Goal: Task Accomplishment & Management: Manage account settings

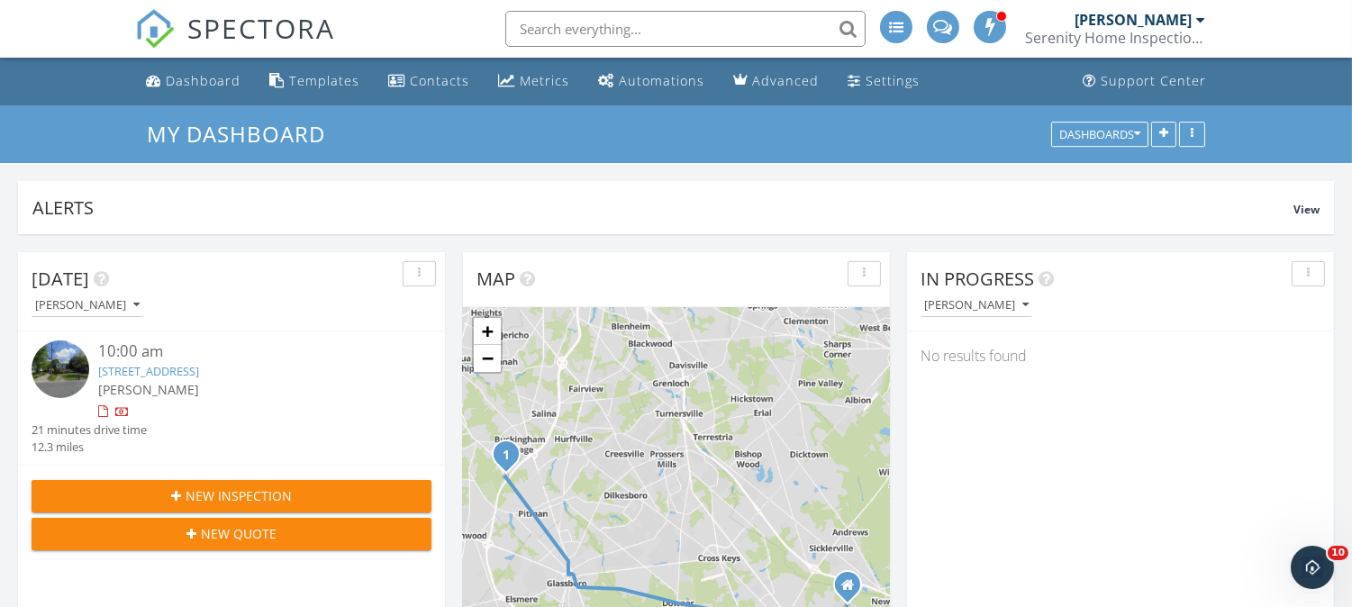
click at [199, 366] on link "[STREET_ADDRESS]" at bounding box center [148, 371] width 101 height 16
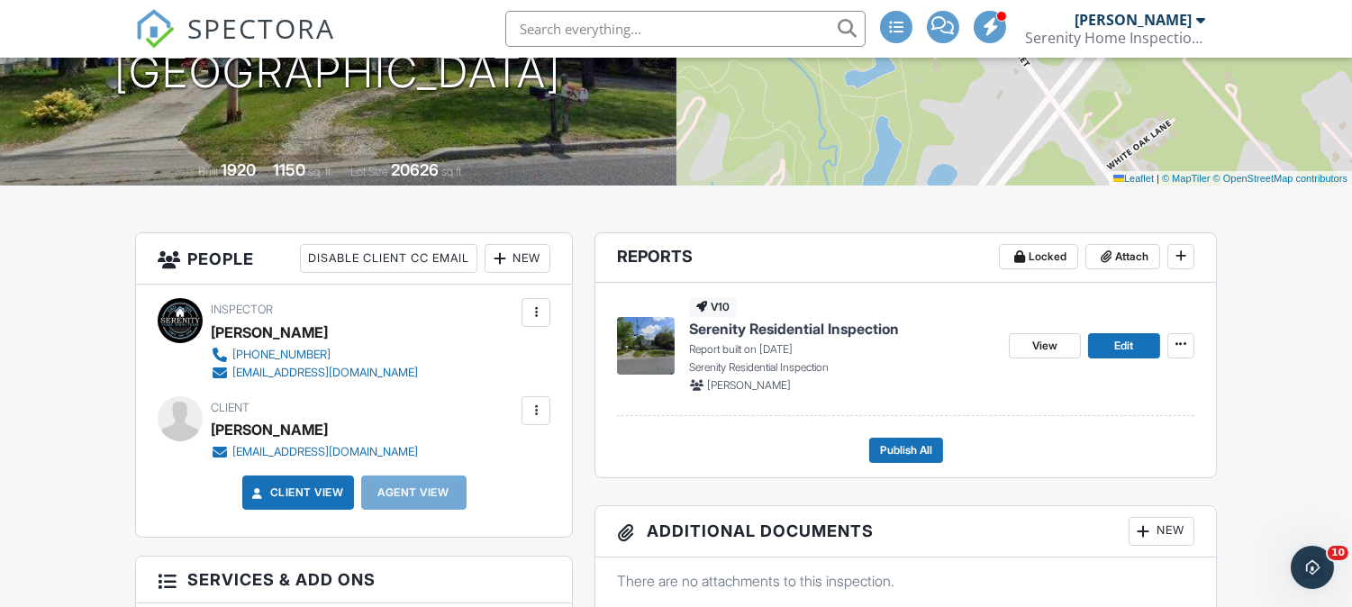
scroll to position [467, 0]
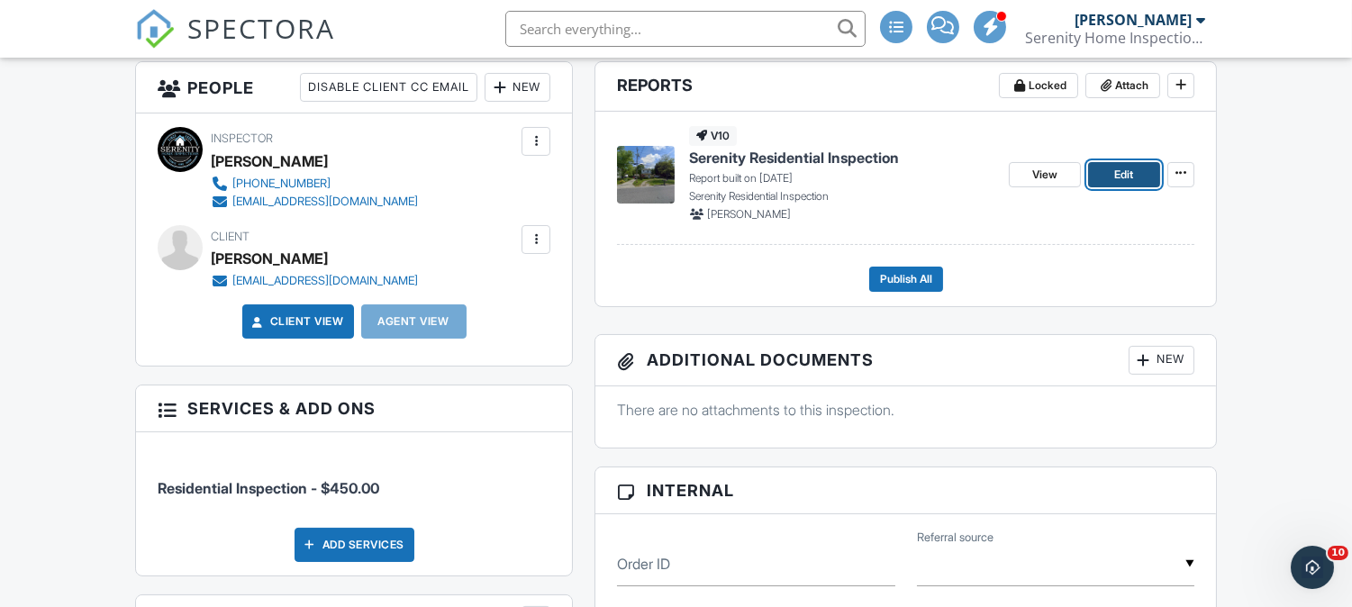
click at [1117, 177] on span "Edit" at bounding box center [1124, 175] width 19 height 18
